Goal: Register for event/course

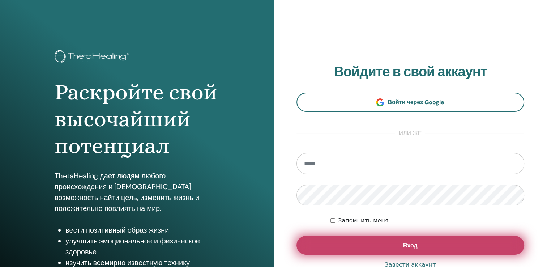
type input "**********"
click at [413, 243] on span "Вход" at bounding box center [410, 246] width 14 height 8
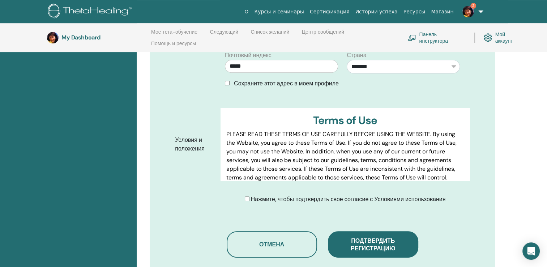
scroll to position [318, 0]
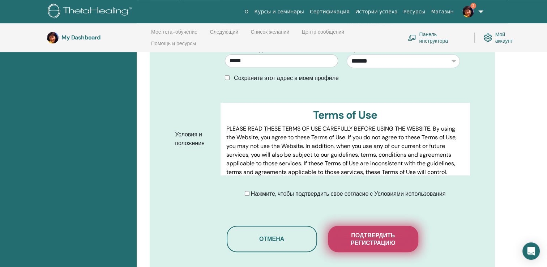
click at [350, 231] on span "Подтвердить регистрацию" at bounding box center [373, 238] width 72 height 15
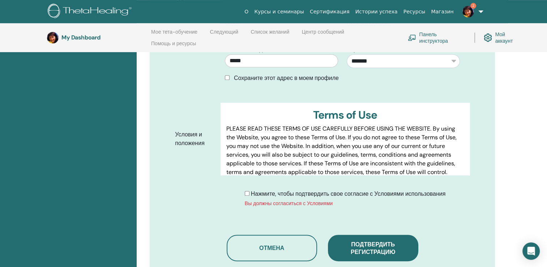
click at [357, 241] on span "Подтвердить регистрацию" at bounding box center [373, 248] width 44 height 15
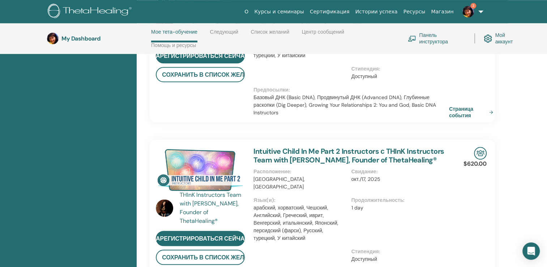
scroll to position [392, 0]
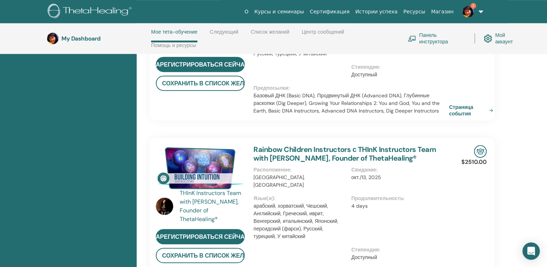
click at [475, 6] on span "3" at bounding box center [474, 6] width 6 height 6
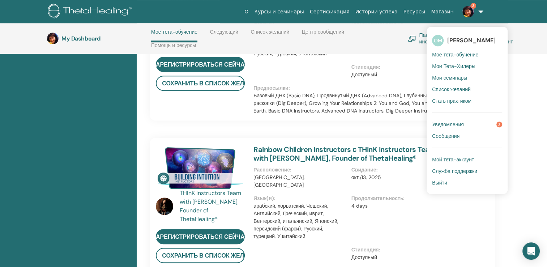
click at [501, 125] on span "3" at bounding box center [500, 125] width 6 height 6
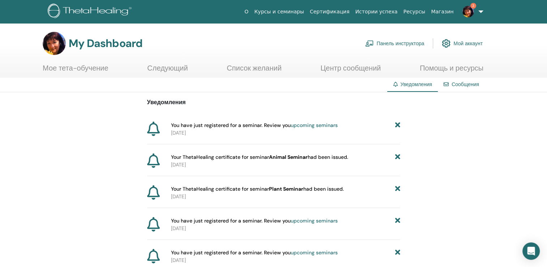
click at [471, 3] on link "3" at bounding box center [472, 11] width 30 height 23
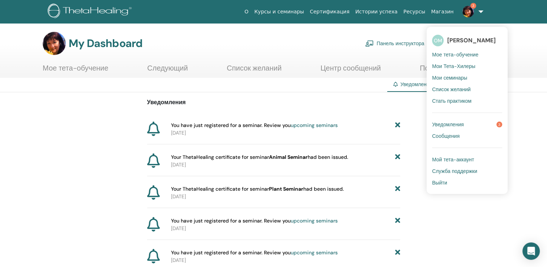
click at [448, 125] on span "Уведомления" at bounding box center [448, 124] width 32 height 7
